Goal: Task Accomplishment & Management: Complete application form

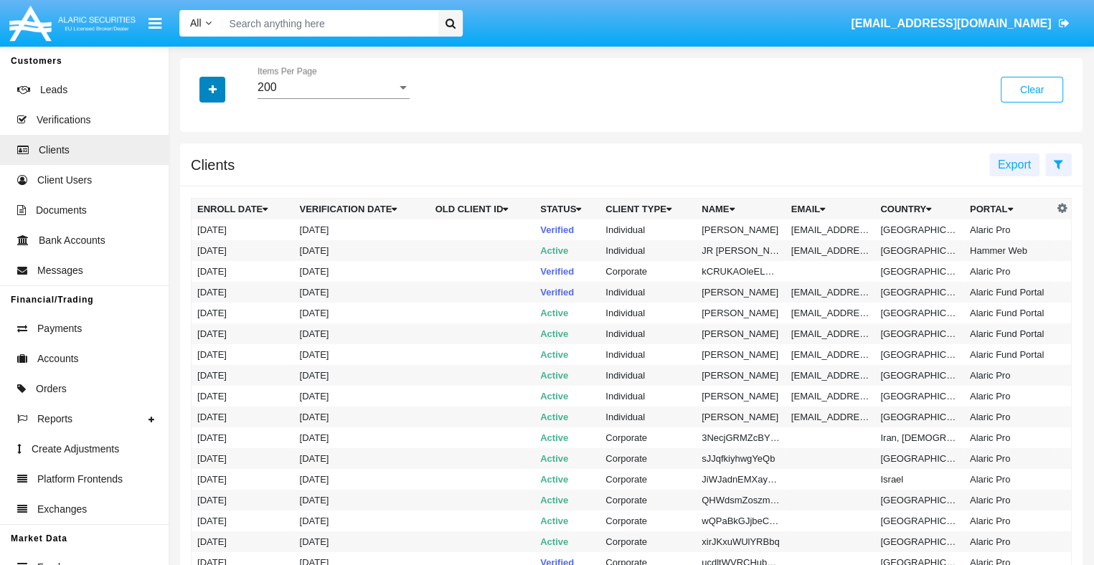
click at [212, 90] on icon "button" at bounding box center [213, 90] width 8 height 10
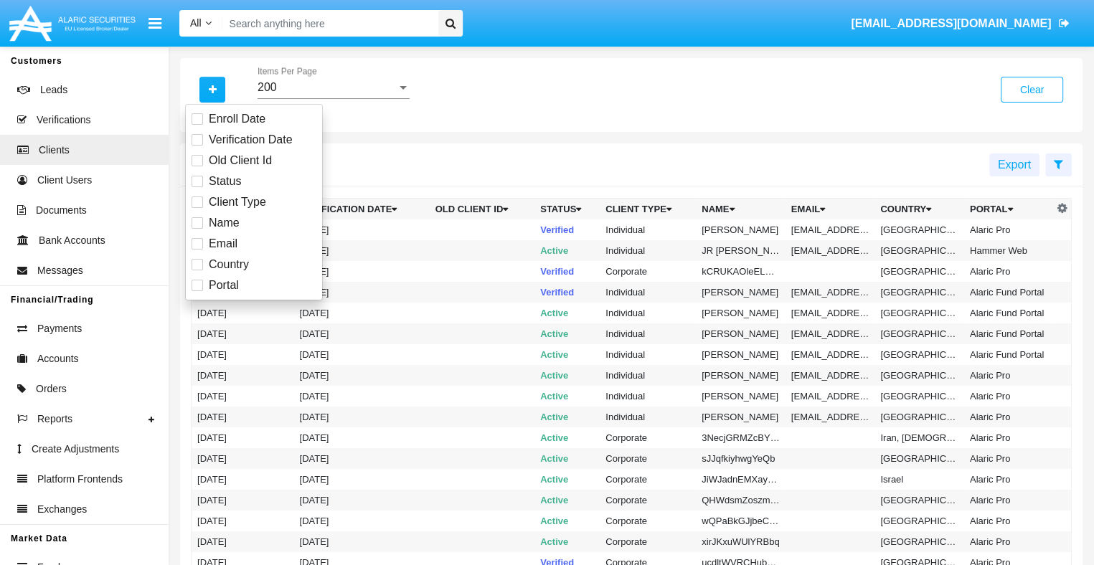
click at [222, 243] on span "Email" at bounding box center [223, 243] width 29 height 17
click at [197, 250] on input "Email" at bounding box center [197, 250] width 1 height 1
checkbox input "true"
click at [212, 90] on icon "button" at bounding box center [213, 90] width 8 height 10
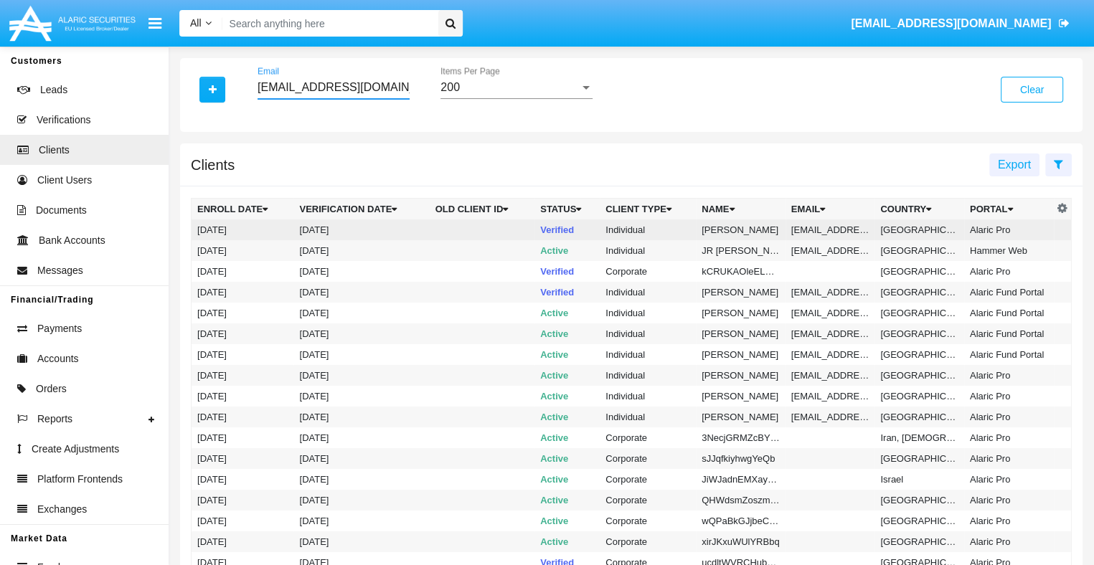
type input "[EMAIL_ADDRESS][DOMAIN_NAME]"
click at [828, 230] on td "[EMAIL_ADDRESS][DOMAIN_NAME]" at bounding box center [831, 230] width 90 height 21
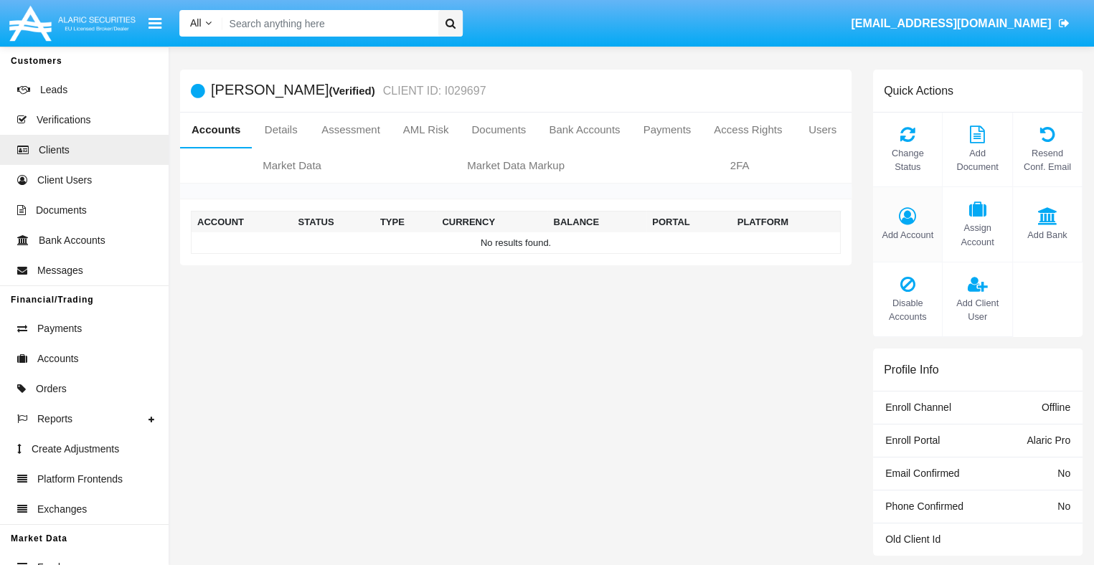
click at [908, 235] on span "Add Account" at bounding box center [907, 235] width 55 height 14
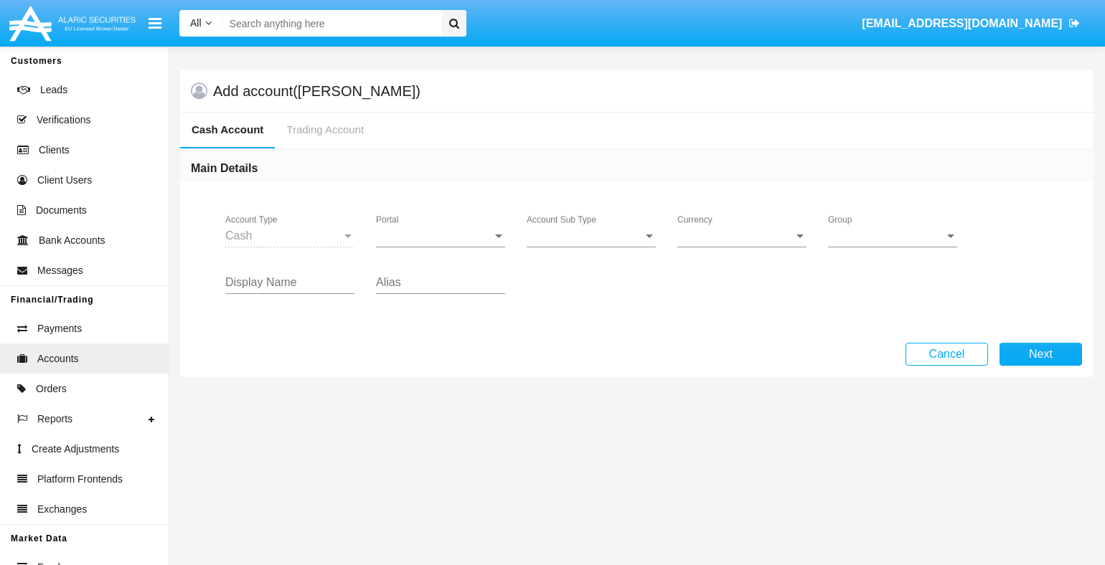
click at [441, 235] on span "Portal" at bounding box center [434, 236] width 116 height 13
click at [441, 246] on span "Alaric Pro" at bounding box center [442, 247] width 133 height 34
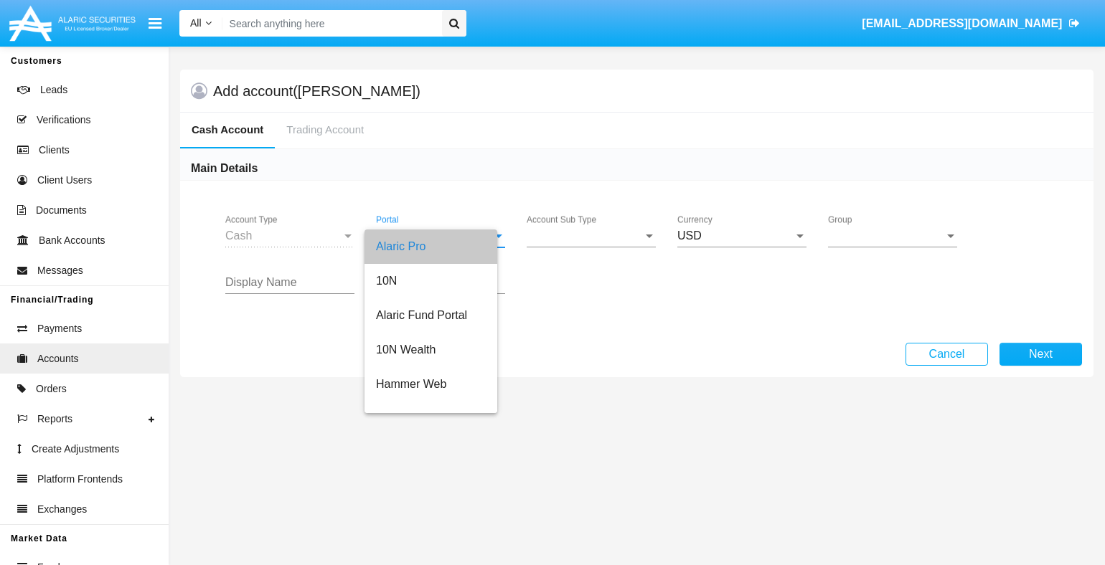
click at [591, 235] on span "Account Sub Type" at bounding box center [585, 236] width 116 height 13
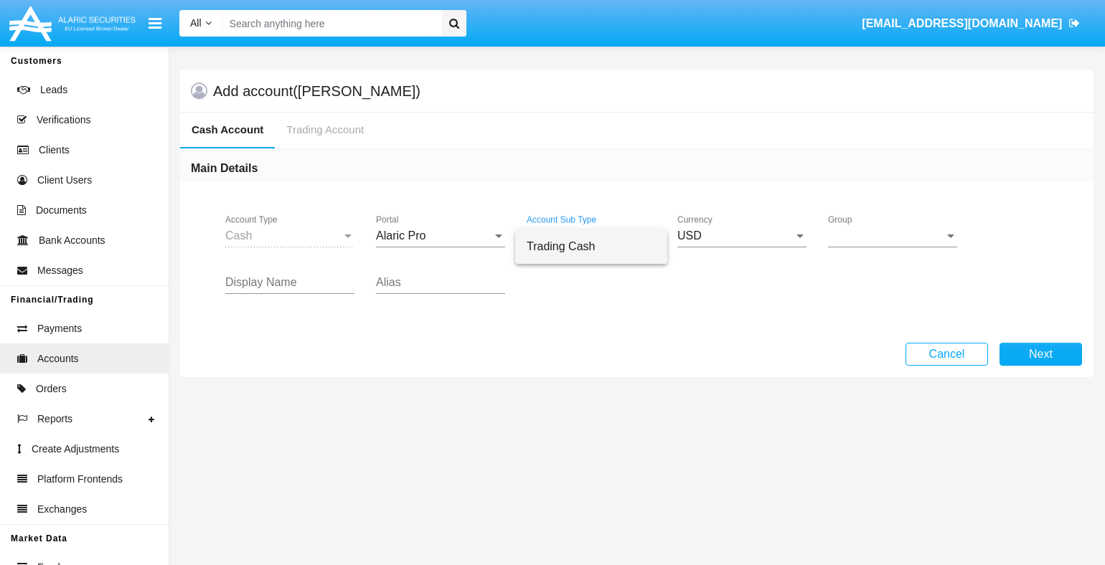
click at [590, 246] on span "Trading Cash" at bounding box center [591, 247] width 129 height 34
click at [893, 235] on span "Group" at bounding box center [886, 236] width 116 height 13
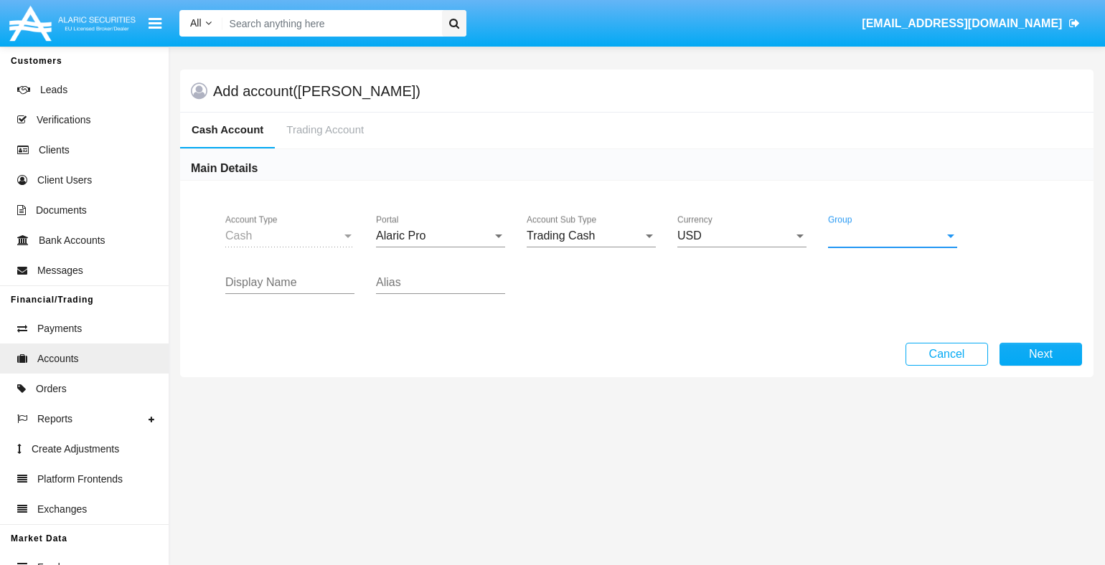
scroll to position [643, 0]
type input "pink"
type input "orange"
click at [1040, 354] on button "Next" at bounding box center [1040, 354] width 83 height 23
